Goal: Information Seeking & Learning: Learn about a topic

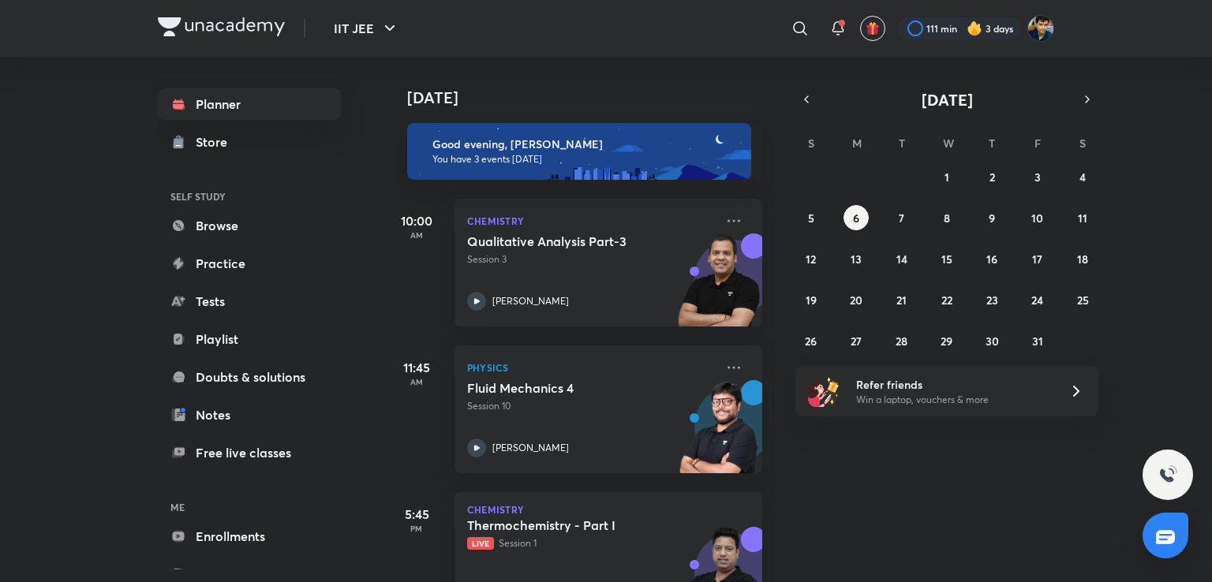
scroll to position [63, 0]
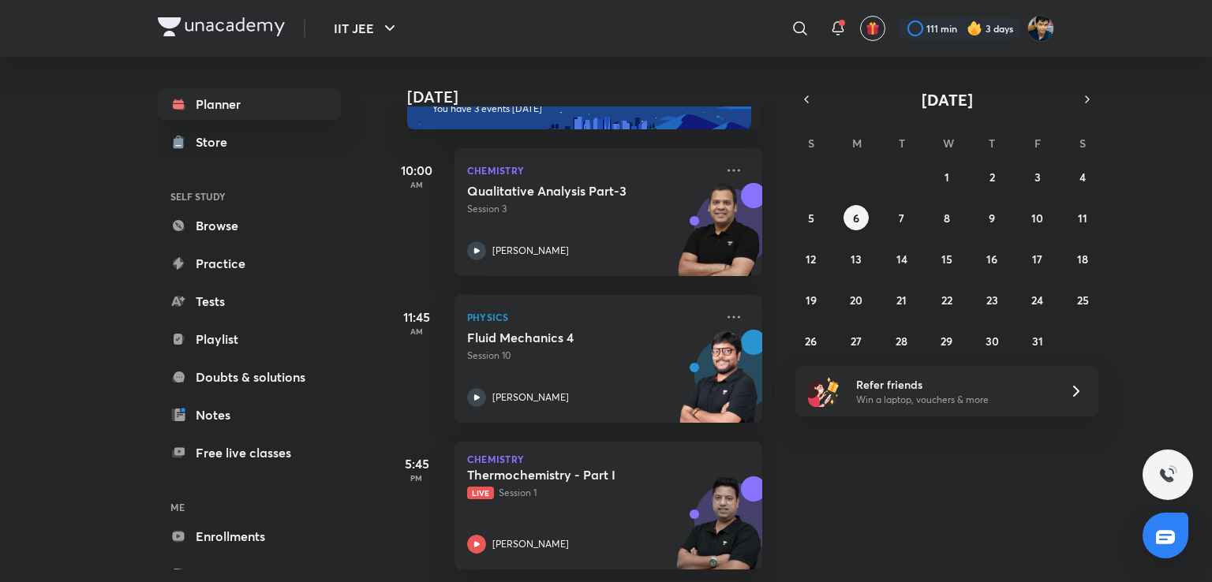
click at [971, 200] on div "28 29 30 1 2 3 4 5 6 7 8 9 10 11 12 13 14 15 16 17 18 19 20 21 22 23 24 25 26 2…" at bounding box center [946, 258] width 303 height 189
click at [950, 212] on button "8" at bounding box center [946, 217] width 25 height 25
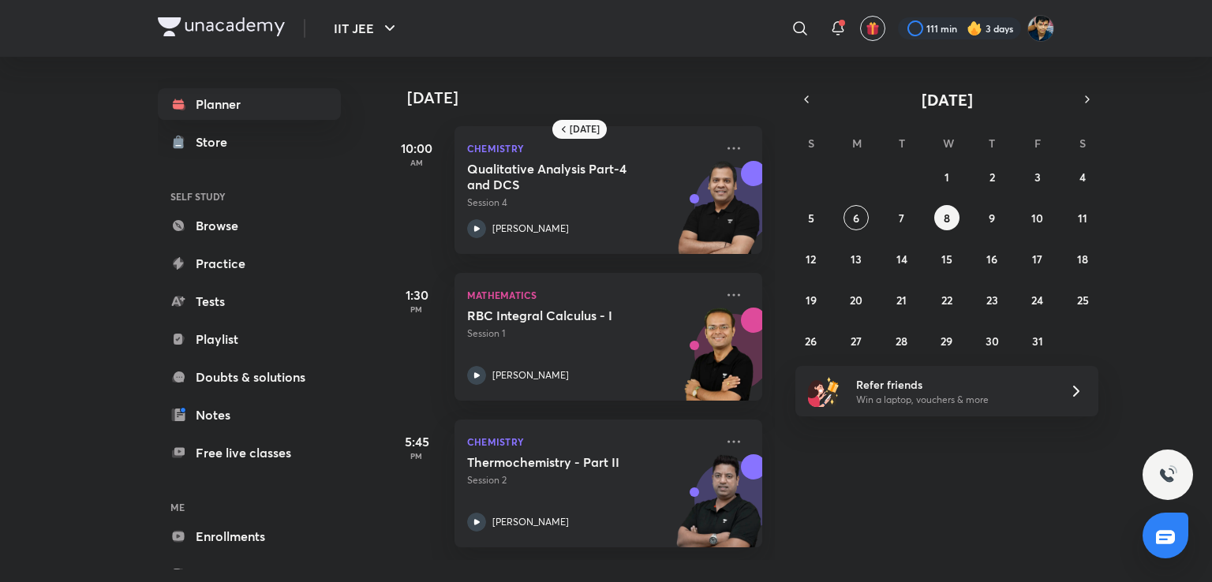
click at [925, 218] on div "28 29 30 1 2 3 4 5 6 7 8 9 10 11 12 13 14 15 16 17 18 19 20 21 22 23 24 25 26 2…" at bounding box center [946, 258] width 303 height 189
click at [868, 225] on div "28 29 30 1 2 3 4 5 6 7 8 9 10 11 12 13 14 15 16 17 18 19 20 21 22 23 24 25 26 2…" at bounding box center [946, 258] width 303 height 189
click at [849, 221] on button "6" at bounding box center [856, 217] width 25 height 25
